Goal: Information Seeking & Learning: Check status

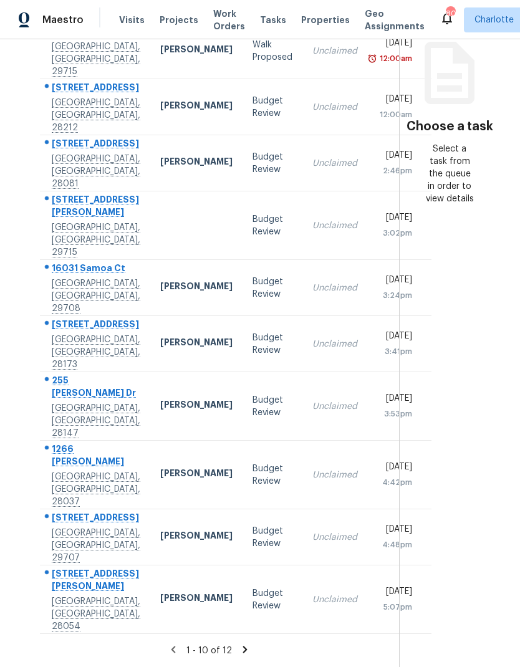
scroll to position [166, -1]
click at [239, 646] on icon at bounding box center [244, 649] width 11 height 11
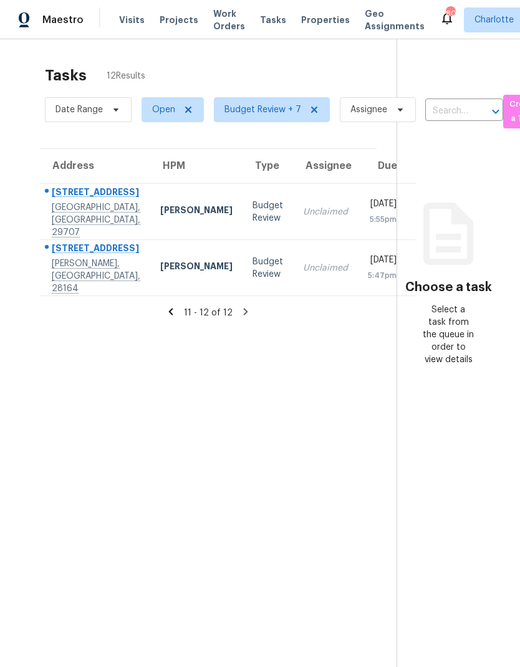
scroll to position [0, 0]
click at [175, 306] on icon at bounding box center [170, 311] width 11 height 11
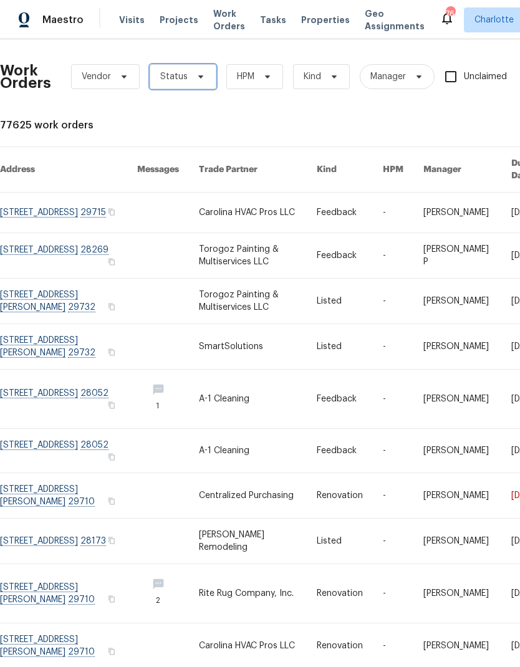
click at [193, 87] on span "Status" at bounding box center [183, 76] width 67 height 25
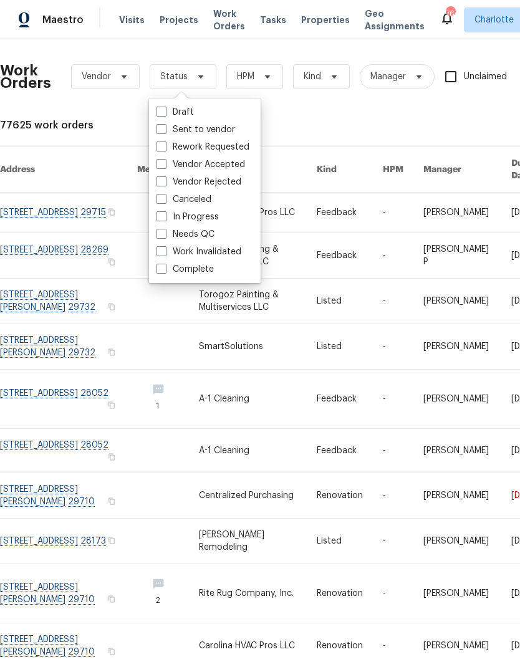
click at [205, 240] on label "Needs QC" at bounding box center [186, 234] width 58 height 12
click at [165, 236] on input "Needs QC" at bounding box center [161, 232] width 8 height 8
checkbox input "true"
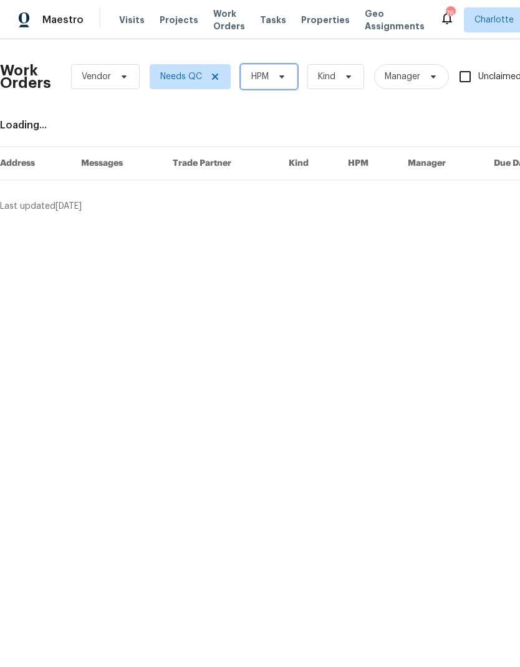
click at [292, 87] on span "HPM" at bounding box center [269, 76] width 57 height 25
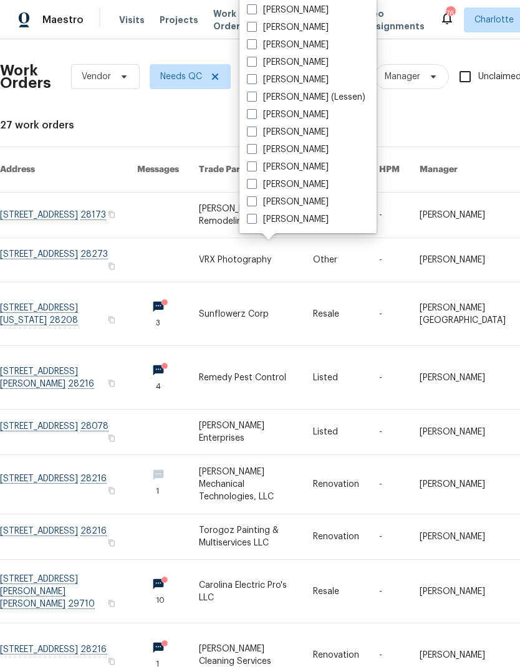
scroll to position [155, 0]
click at [292, 238] on link at bounding box center [256, 260] width 114 height 44
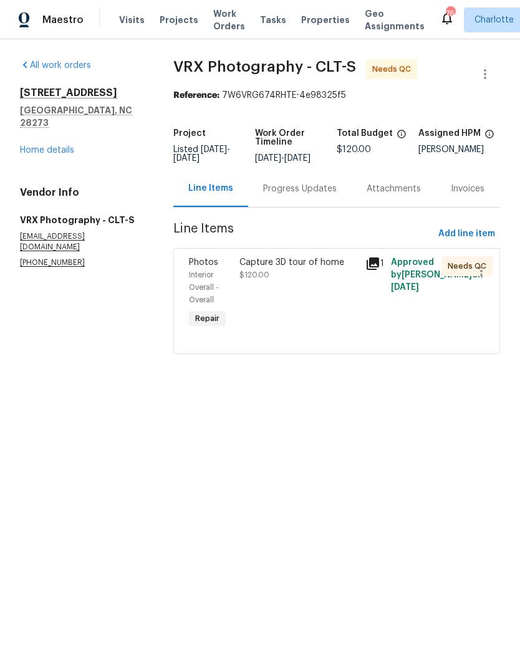
click at [228, 24] on span "Work Orders" at bounding box center [229, 19] width 32 height 25
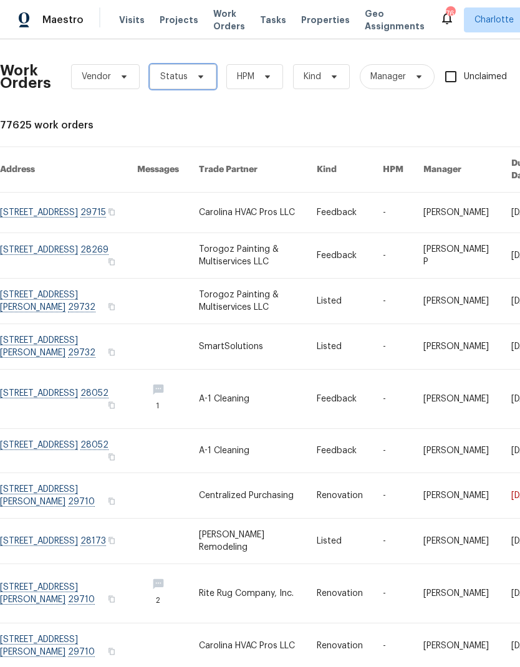
click at [196, 77] on icon at bounding box center [201, 77] width 10 height 10
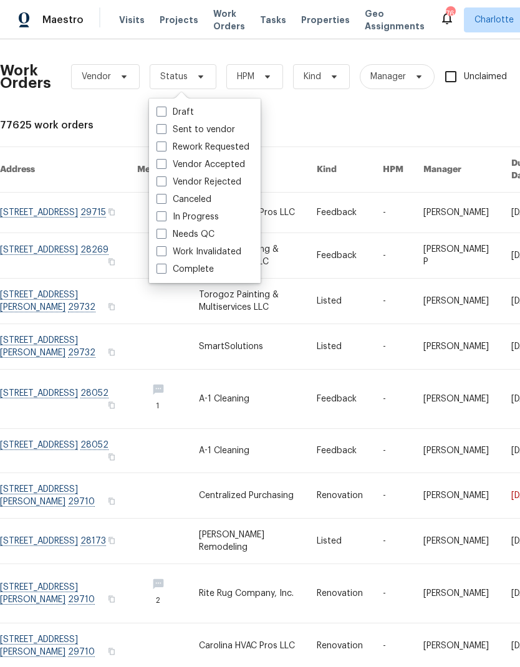
click at [211, 239] on label "Needs QC" at bounding box center [186, 234] width 58 height 12
click at [165, 236] on input "Needs QC" at bounding box center [161, 232] width 8 height 8
checkbox input "true"
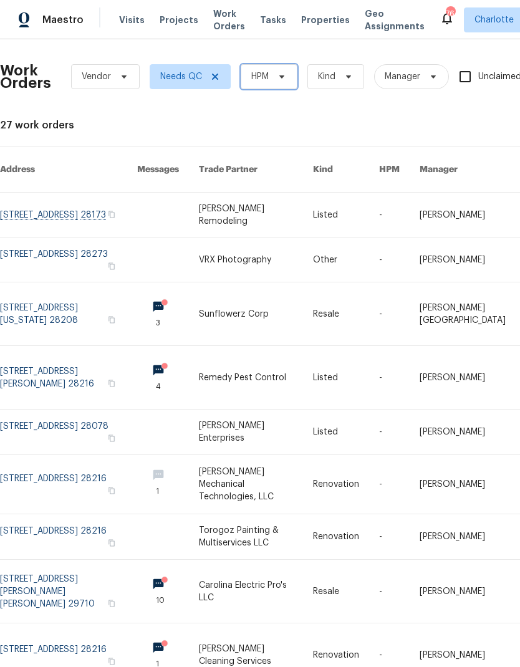
click at [284, 80] on icon at bounding box center [282, 77] width 10 height 10
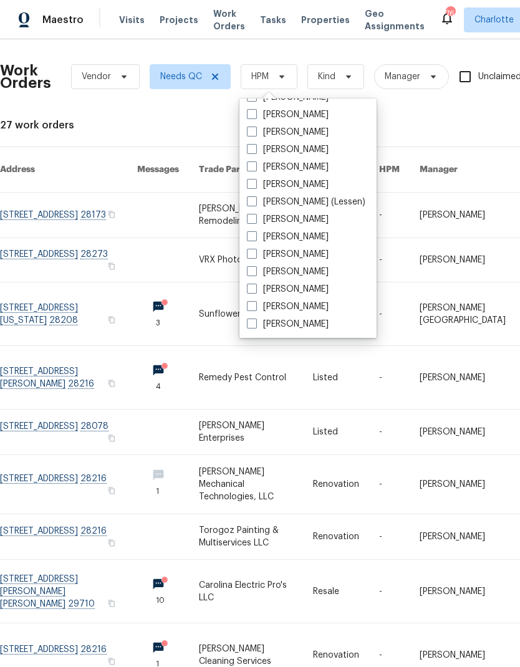
scroll to position [155, 0]
click at [304, 329] on label "[PERSON_NAME]" at bounding box center [288, 324] width 82 height 12
click at [255, 326] on input "[PERSON_NAME]" at bounding box center [251, 322] width 8 height 8
checkbox input "true"
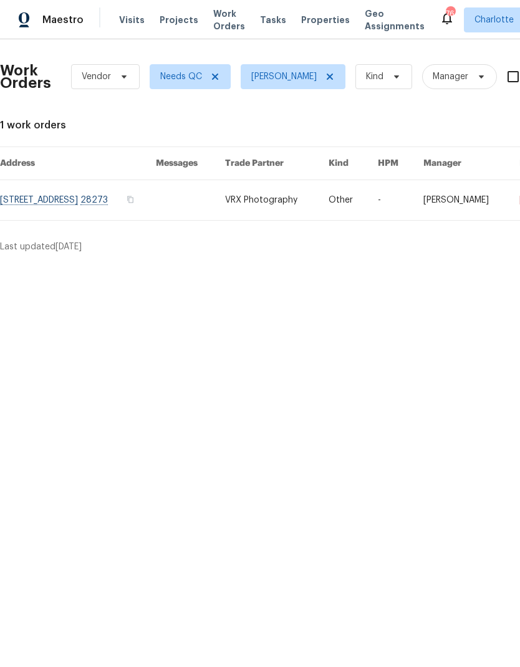
click at [51, 18] on span "Maestro" at bounding box center [62, 20] width 41 height 12
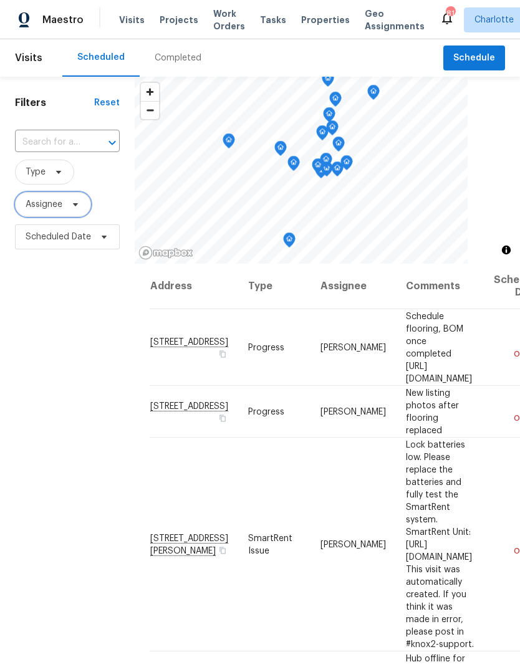
click at [77, 210] on icon at bounding box center [75, 205] width 10 height 10
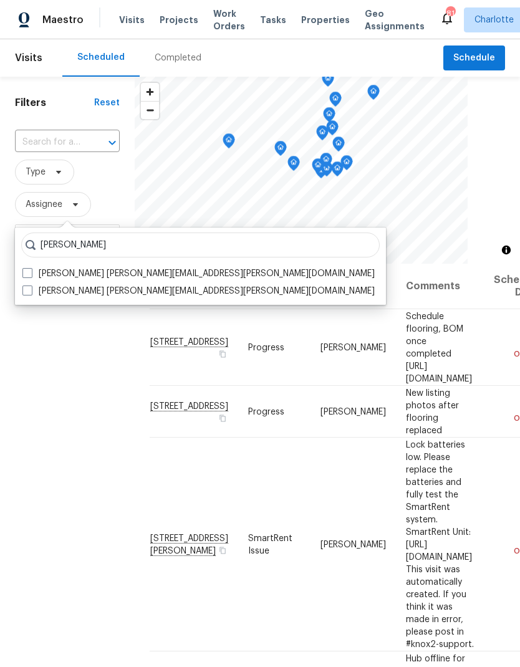
type input "Matthew barnhart"
click at [31, 269] on span at bounding box center [27, 273] width 10 height 10
click at [31, 269] on input "Matthew Barnhart matthew.barnhart@opendoor.com" at bounding box center [26, 272] width 8 height 8
checkbox input "true"
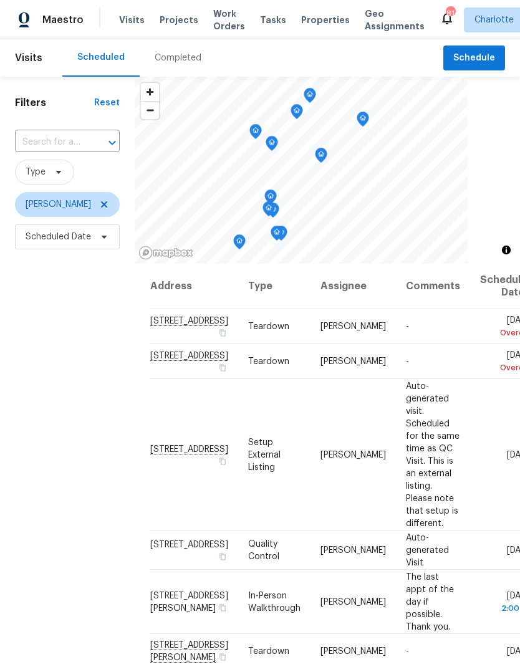
click at [56, 351] on div "Filters Reset ​ Type Matthew Barnhart Scheduled Date" at bounding box center [67, 437] width 135 height 721
click at [107, 201] on icon at bounding box center [104, 204] width 6 height 6
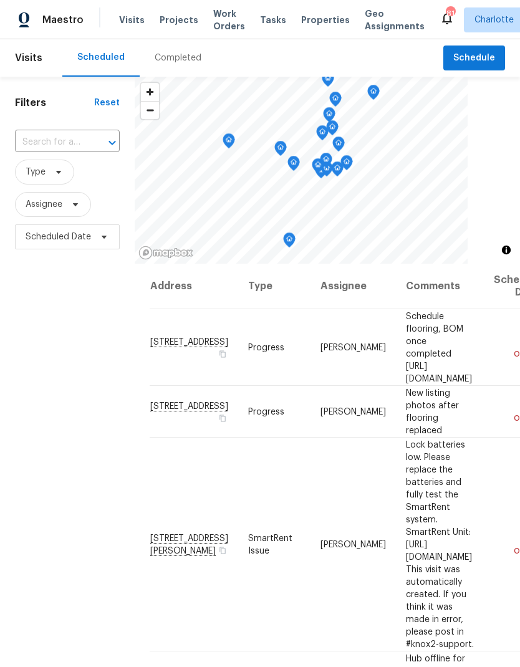
click at [43, 317] on div "Filters Reset ​ Type Assignee Scheduled Date" at bounding box center [67, 437] width 135 height 721
click at [79, 208] on icon at bounding box center [75, 205] width 10 height 10
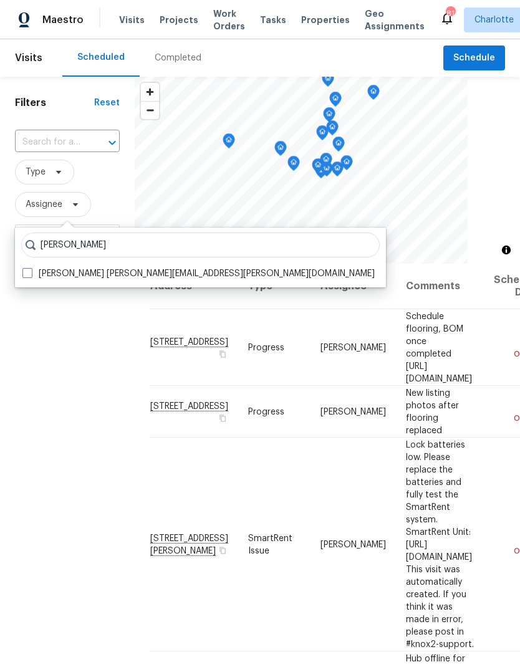
type input "Jason bouque"
click at [31, 270] on span at bounding box center [27, 273] width 10 height 10
click at [31, 270] on input "Jason Bouque jason.bouque@opendoor.com" at bounding box center [26, 272] width 8 height 8
checkbox input "true"
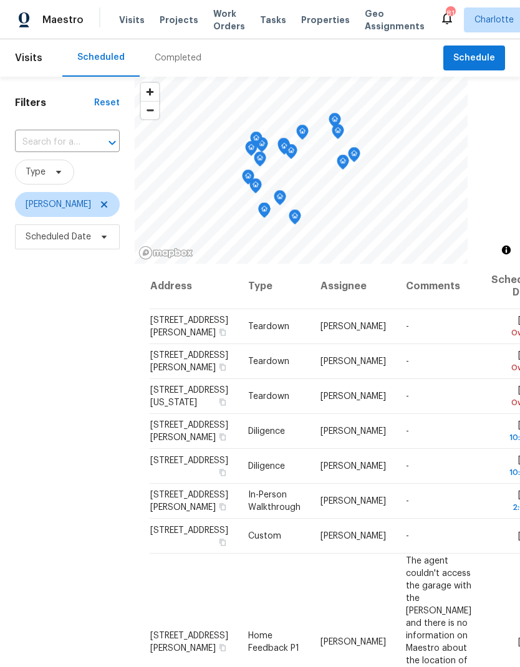
click at [59, 347] on div "Filters Reset ​ Type Jason Bouque Scheduled Date" at bounding box center [67, 437] width 135 height 721
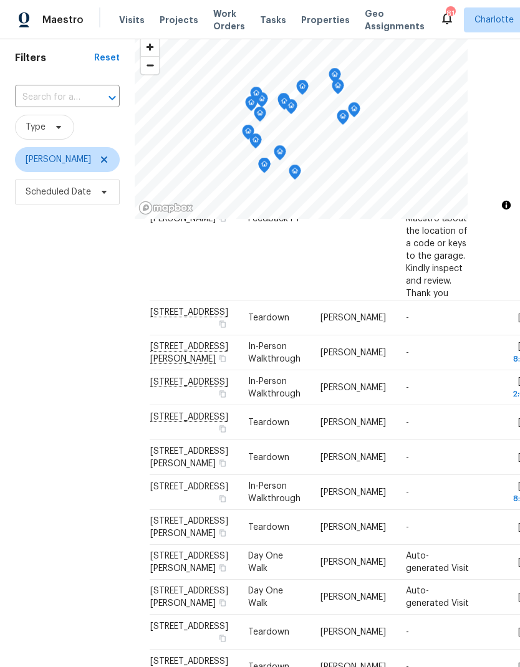
scroll to position [524, 0]
click at [107, 312] on div "Filters Reset ​ Type Jason Bouque Scheduled Date" at bounding box center [67, 392] width 135 height 721
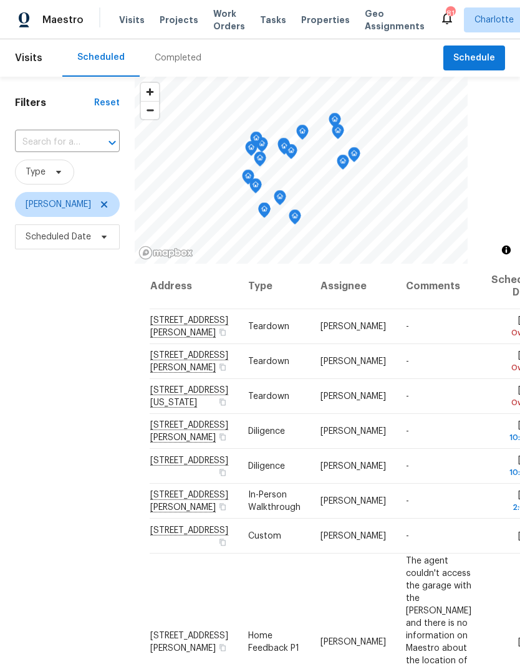
scroll to position [0, 0]
click at [99, 200] on icon at bounding box center [104, 205] width 10 height 10
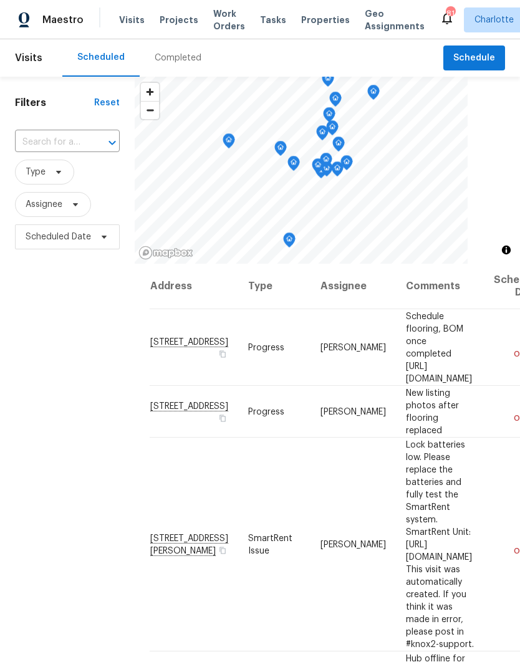
click at [102, 185] on span "Type" at bounding box center [67, 172] width 105 height 25
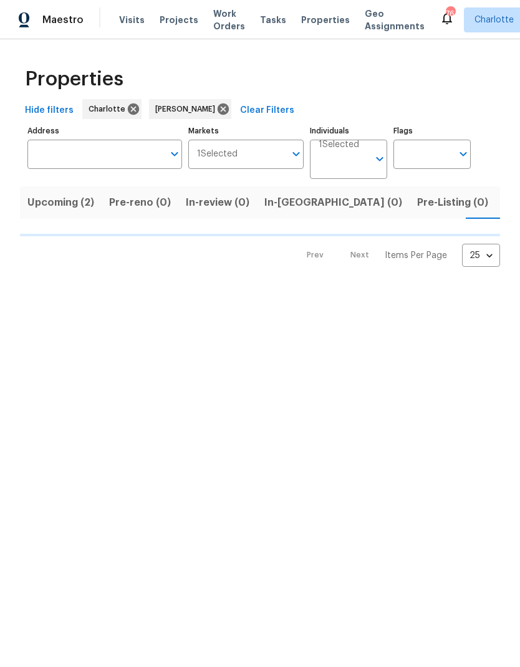
scroll to position [0, 27]
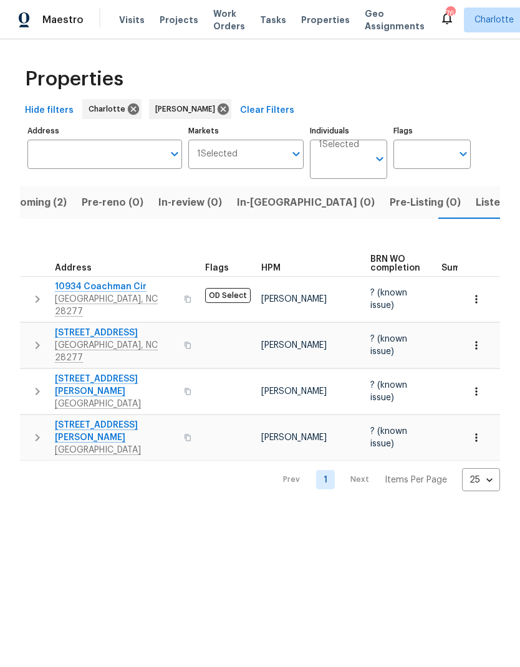
click at [274, 201] on span "In-[GEOGRAPHIC_DATA] (0)" at bounding box center [306, 202] width 138 height 17
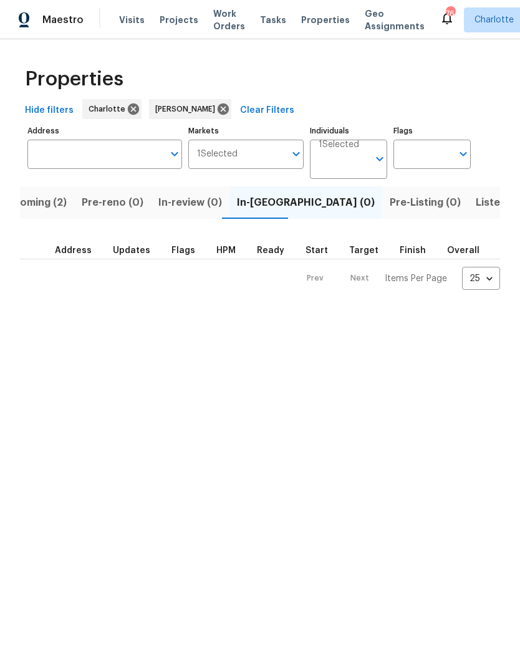
click at [350, 177] on body "Maestro Visits Projects Work Orders Tasks Properties Geo Assignments 76 [PERSON…" at bounding box center [260, 155] width 520 height 310
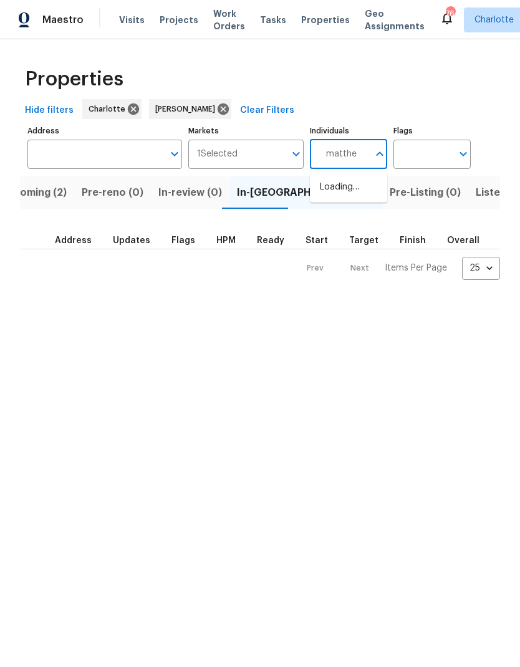
type input "[PERSON_NAME]"
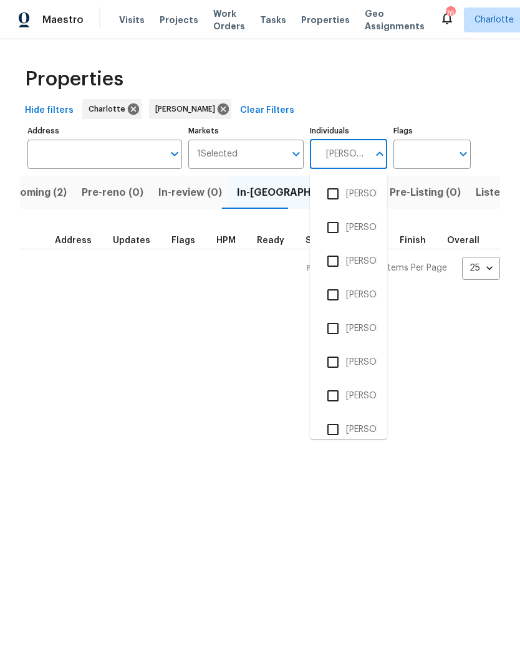
click at [339, 225] on input "checkbox" at bounding box center [333, 228] width 26 height 26
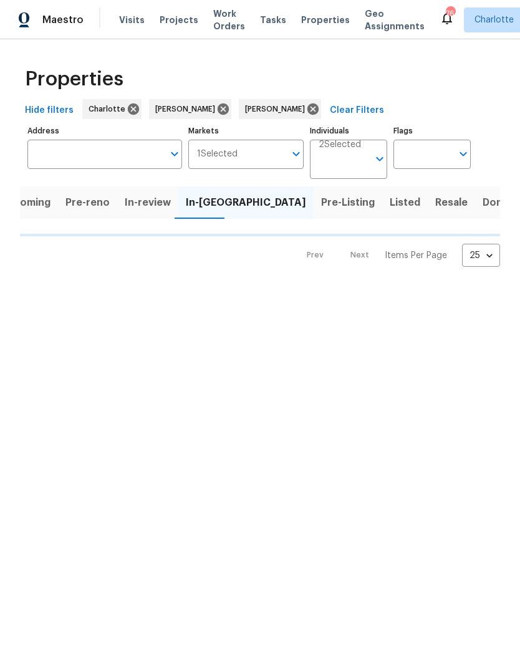
scroll to position [0, 11]
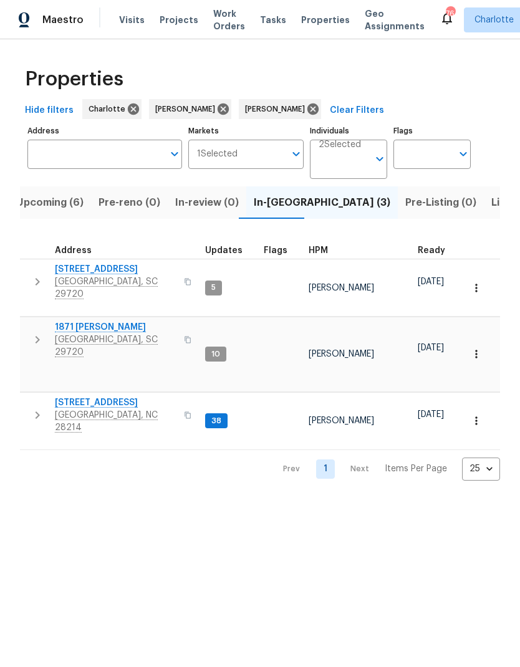
click at [35, 205] on span "Upcoming (6)" at bounding box center [49, 202] width 67 height 17
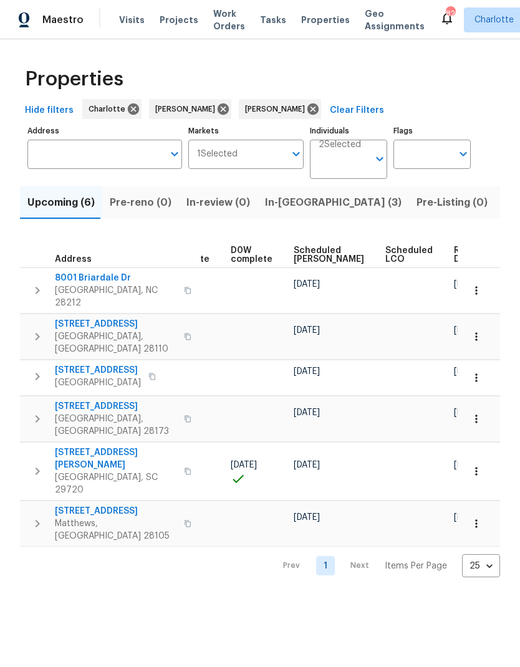
scroll to position [0, 314]
click at [455, 254] on span "Ready Date" at bounding box center [468, 254] width 27 height 17
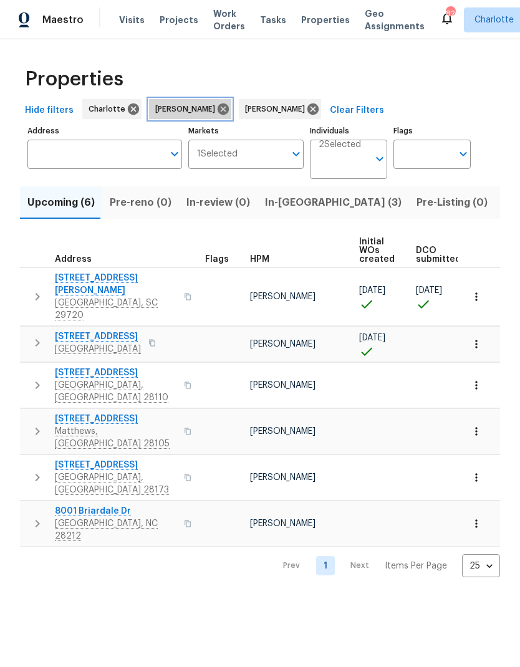
click at [219, 112] on icon at bounding box center [223, 109] width 11 height 11
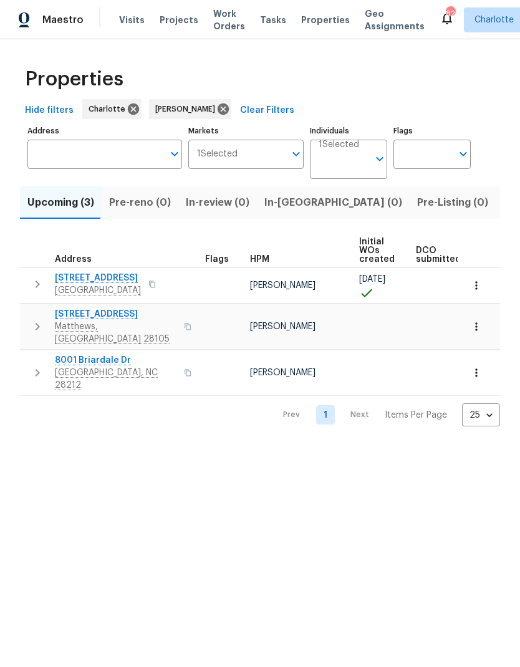
click at [473, 446] on html "Maestro Visits Projects Work Orders Tasks Properties Geo Assignments 82 Charlot…" at bounding box center [260, 223] width 520 height 446
click at [59, 446] on html "Maestro Visits Projects Work Orders Tasks Properties Geo Assignments 82 Charlot…" at bounding box center [260, 223] width 520 height 446
click at [59, 314] on span "3915 Cameron Run Ln" at bounding box center [116, 314] width 122 height 12
click at [52, 425] on div "Properties Hide filters Charlotte Ryan Craven Clear Filters Address Address Mar…" at bounding box center [260, 242] width 520 height 407
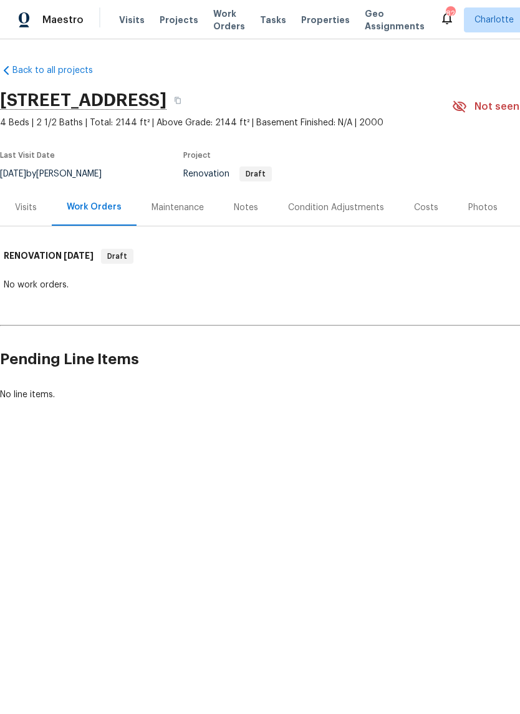
click at [423, 212] on div "Costs" at bounding box center [426, 207] width 24 height 12
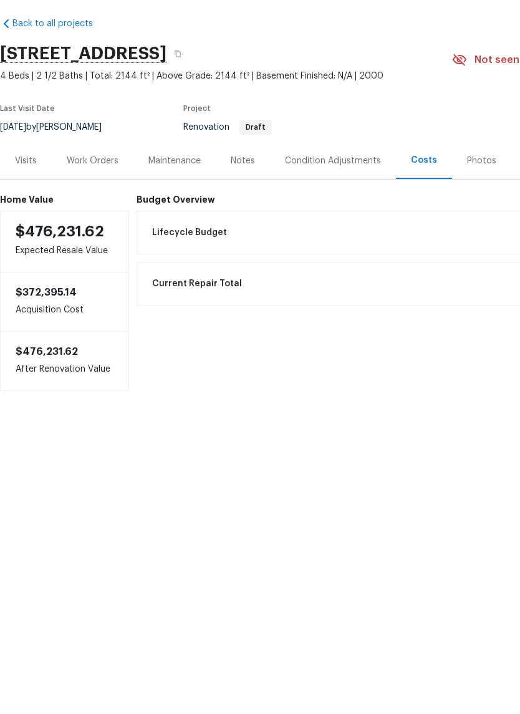
click at [445, 317] on div "Current Repair Total $0.00" at bounding box center [421, 330] width 552 height 27
click at [341, 189] on div "Condition Adjustments" at bounding box center [333, 207] width 126 height 37
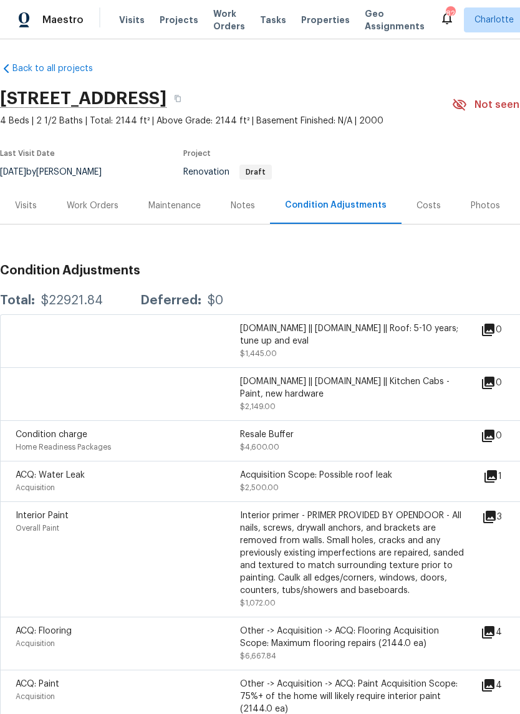
click at [488, 384] on icon at bounding box center [488, 382] width 15 height 15
click at [490, 381] on icon at bounding box center [488, 382] width 15 height 15
click at [50, 385] on div at bounding box center [128, 393] width 224 height 37
click at [428, 389] on div "[DOMAIN_NAME] || [DOMAIN_NAME] || Kitchen Cabs - Paint, new hardware" at bounding box center [352, 387] width 224 height 25
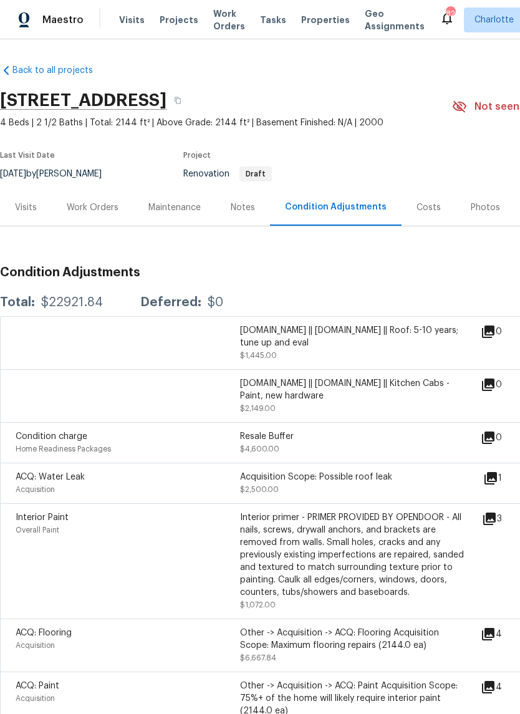
click at [107, 216] on div "Work Orders" at bounding box center [93, 207] width 82 height 37
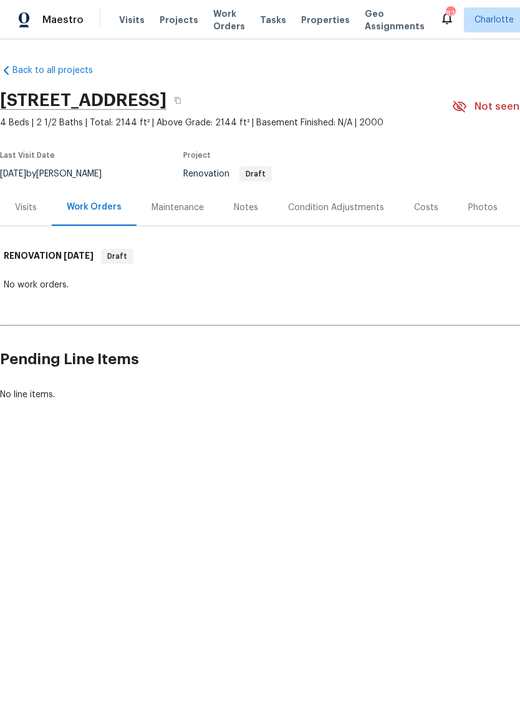
click at [191, 203] on div "Maintenance" at bounding box center [178, 207] width 52 height 12
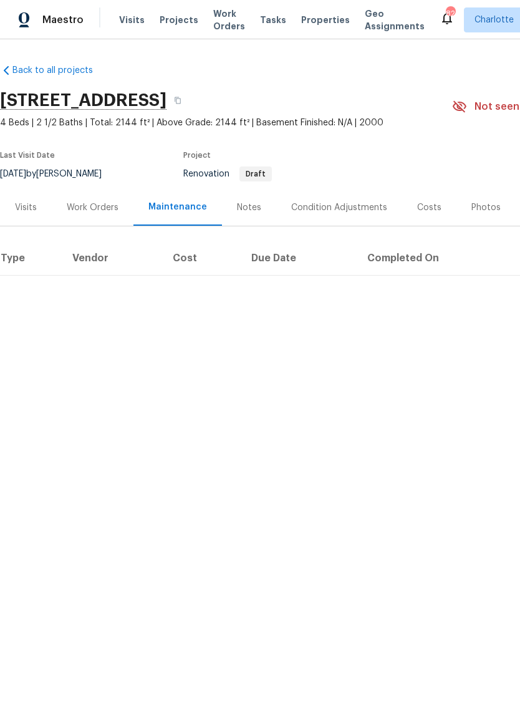
click at [254, 206] on div "Notes" at bounding box center [249, 207] width 24 height 12
